Goal: Communication & Community: Ask a question

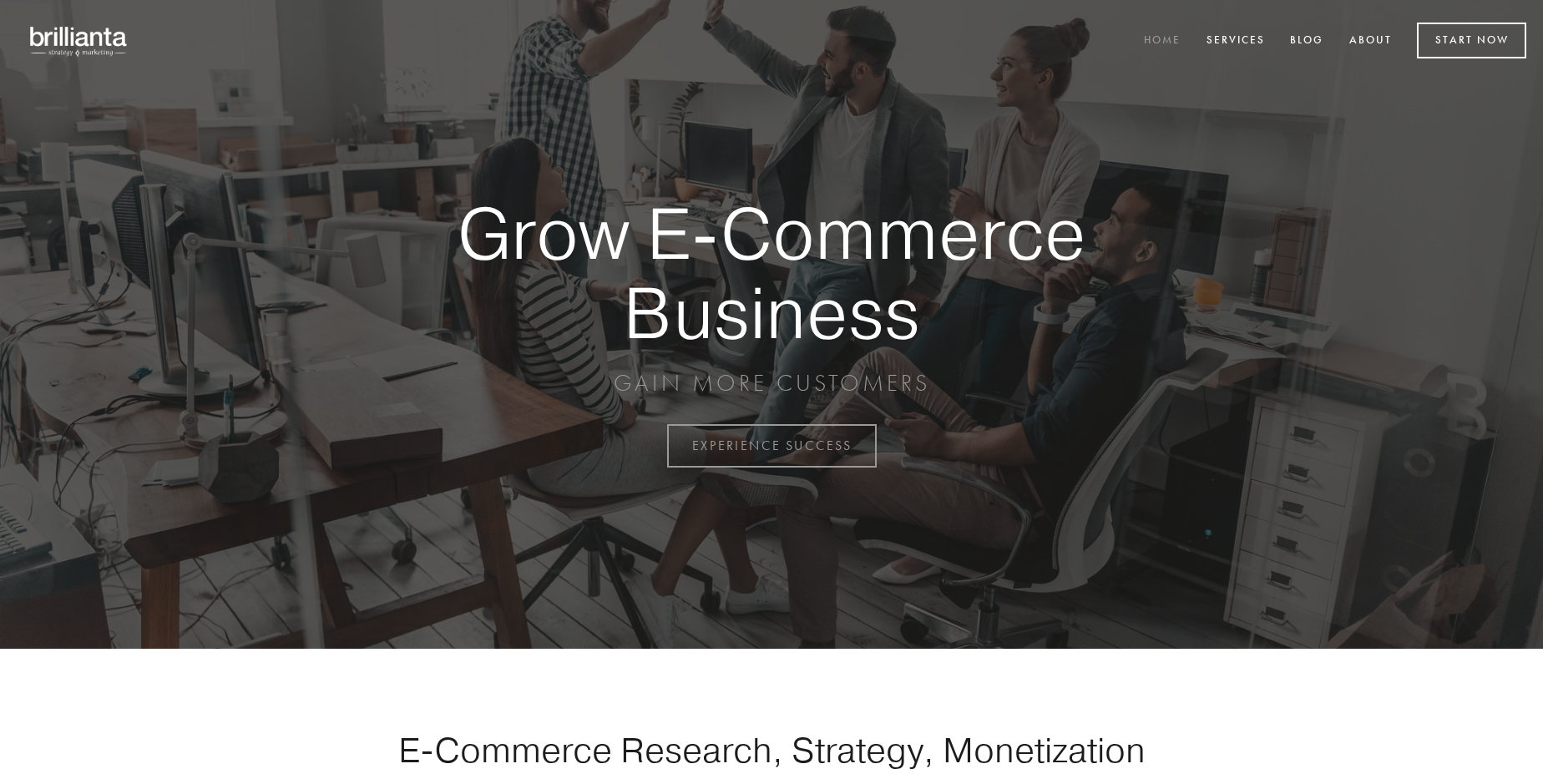
scroll to position [4376, 0]
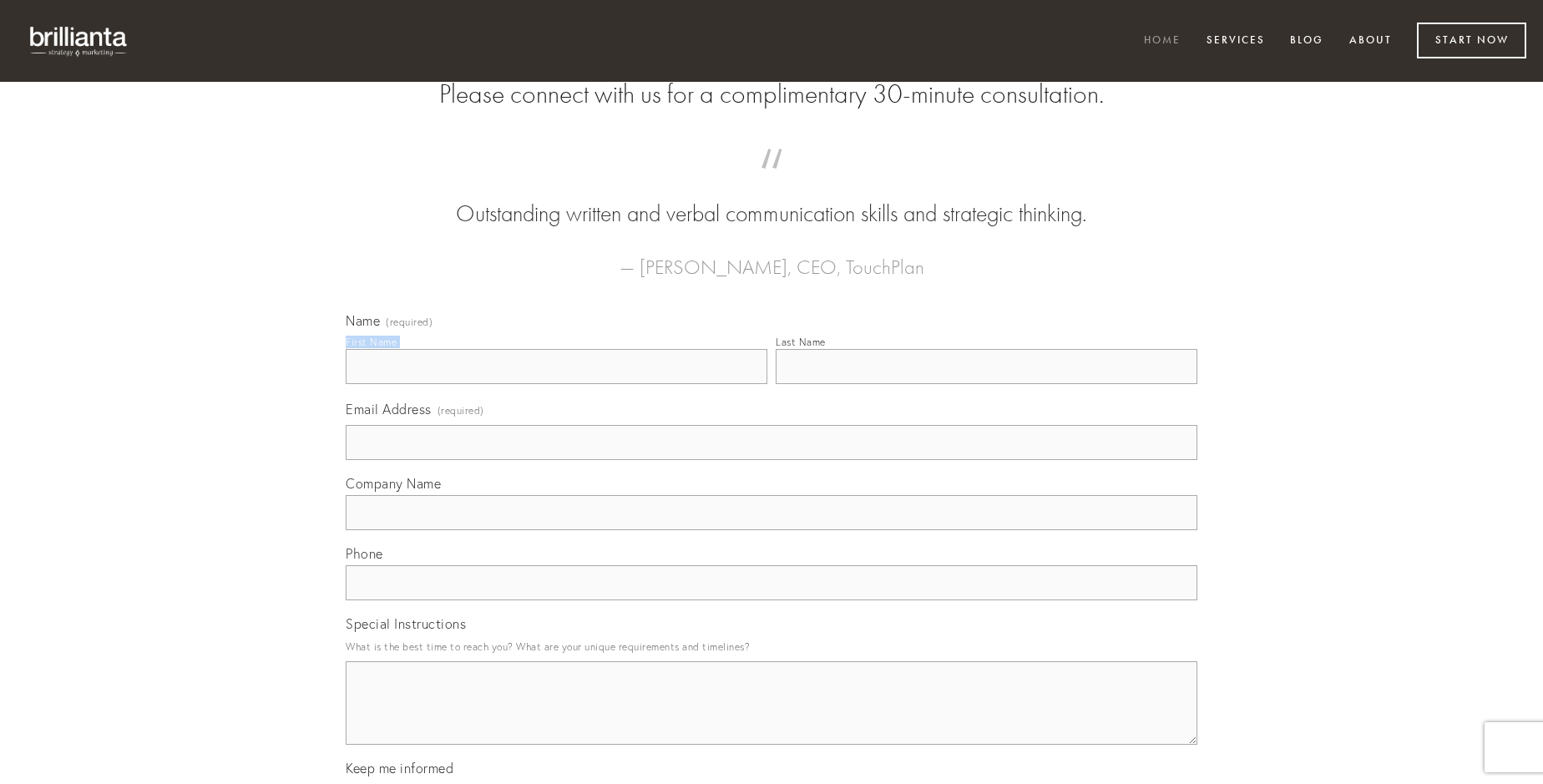
type input "[PERSON_NAME] DDS"
click at [986, 384] on input "Last Name" at bounding box center [986, 366] width 422 height 35
type input "[PERSON_NAME] DDS"
click at [772, 460] on input "Email Address (required)" at bounding box center [772, 442] width 852 height 35
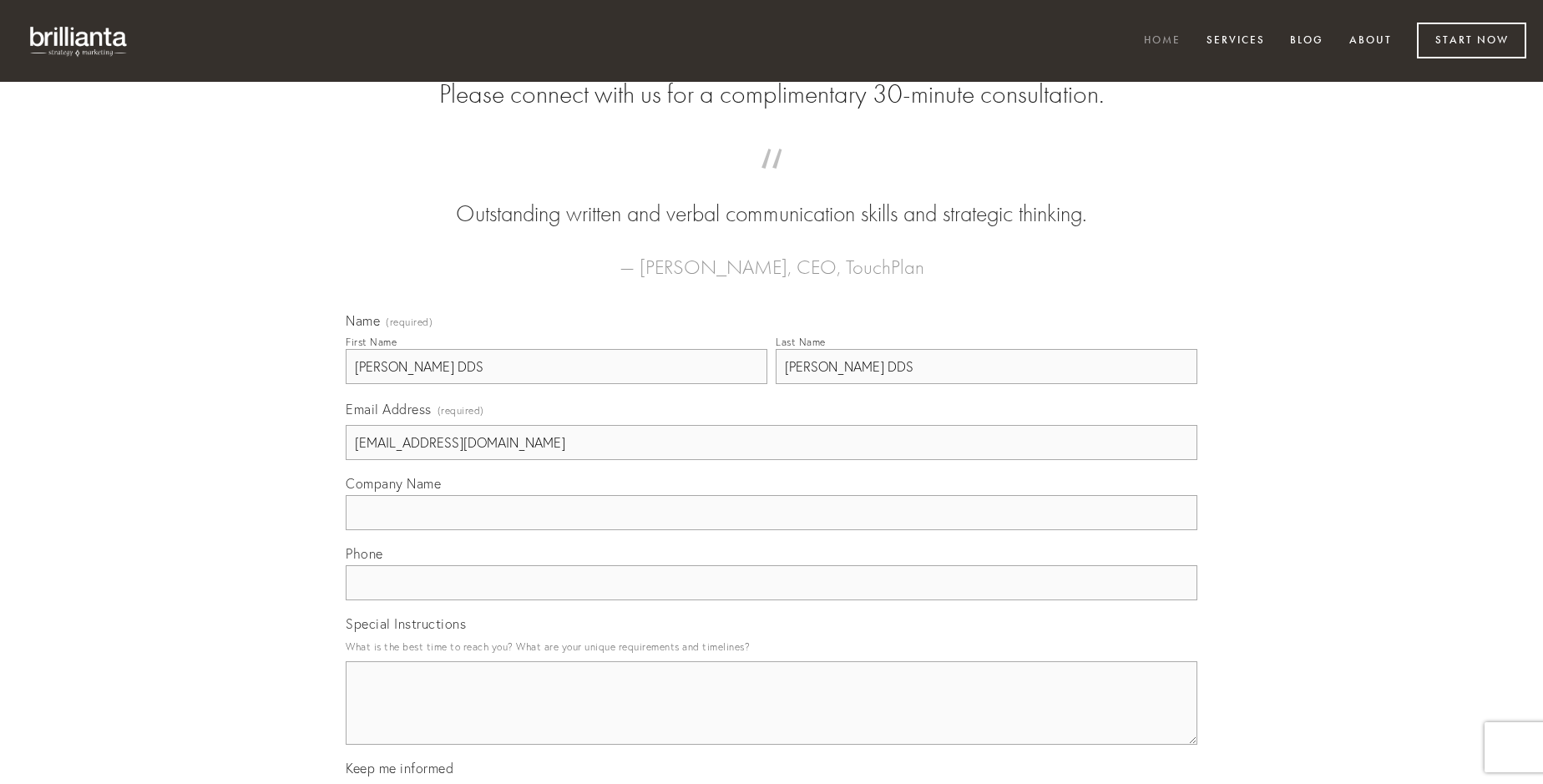
type input "[EMAIL_ADDRESS][DOMAIN_NAME]"
click at [772, 530] on input "Company Name" at bounding box center [772, 512] width 852 height 35
type input "autem"
click at [772, 600] on input "text" at bounding box center [772, 582] width 852 height 35
click at [772, 718] on textarea "Special Instructions" at bounding box center [772, 702] width 852 height 83
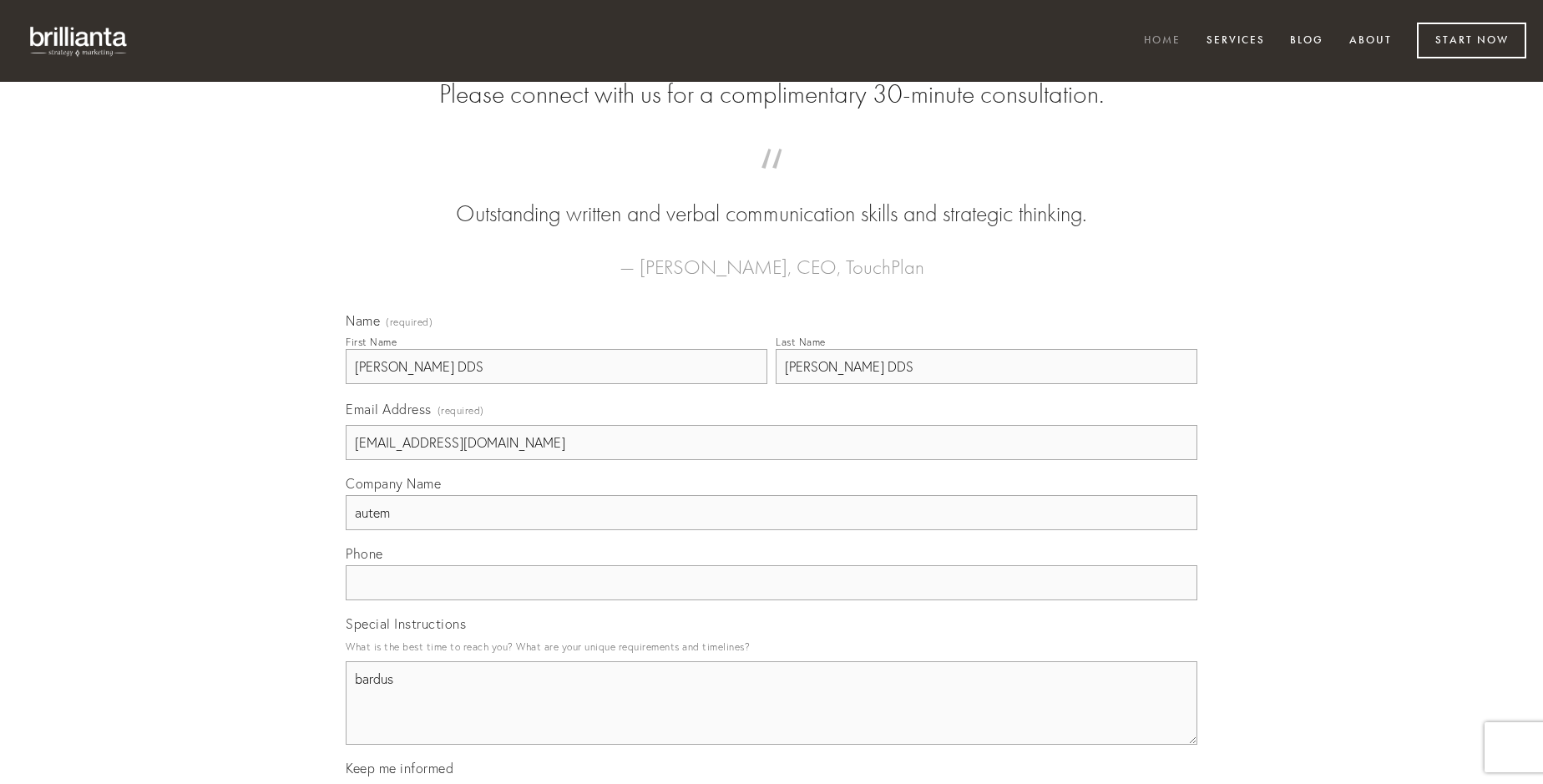
type textarea "bardus"
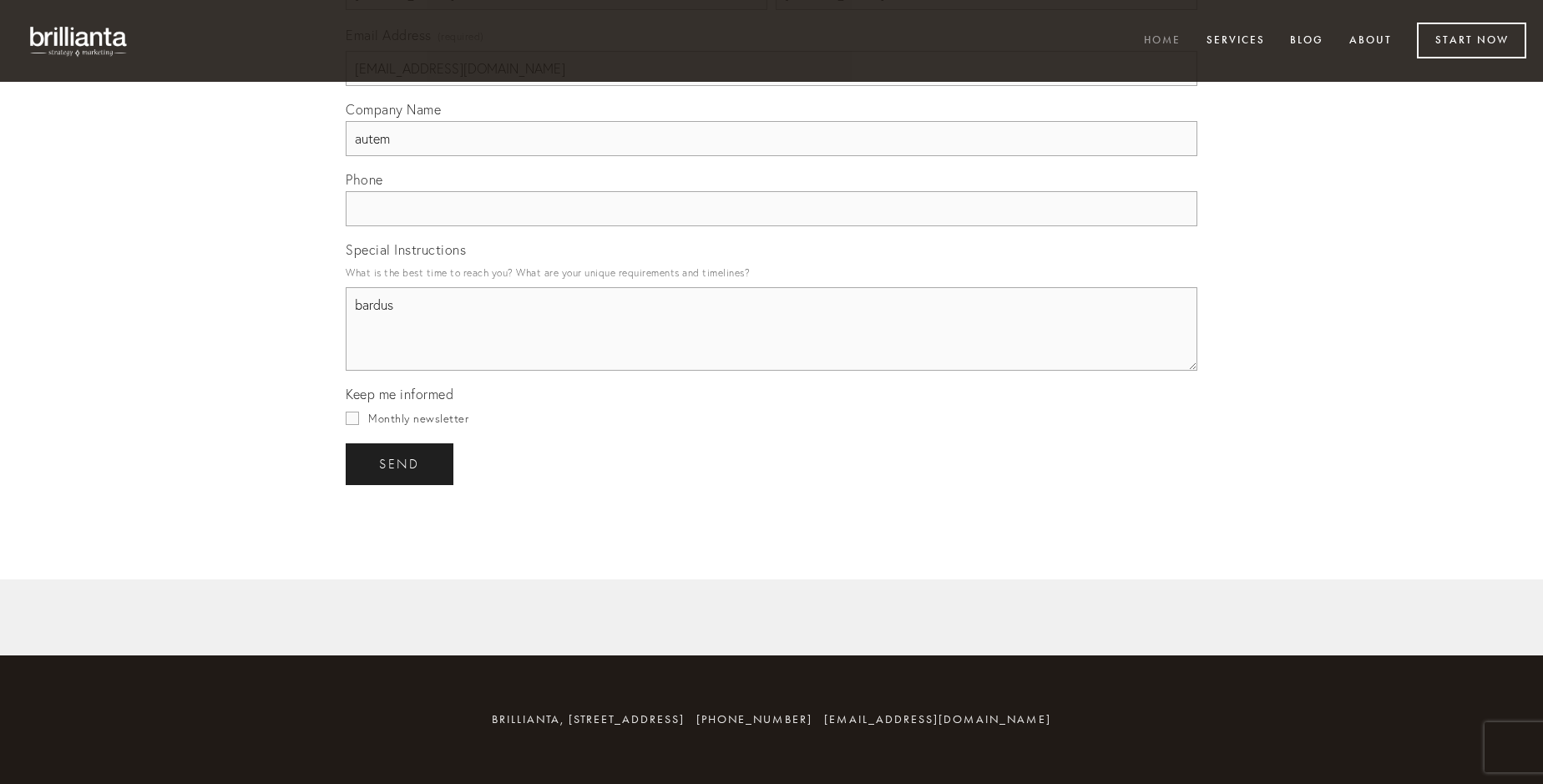
click at [401, 464] on span "send" at bounding box center [399, 465] width 41 height 15
